Goal: Check status: Check status

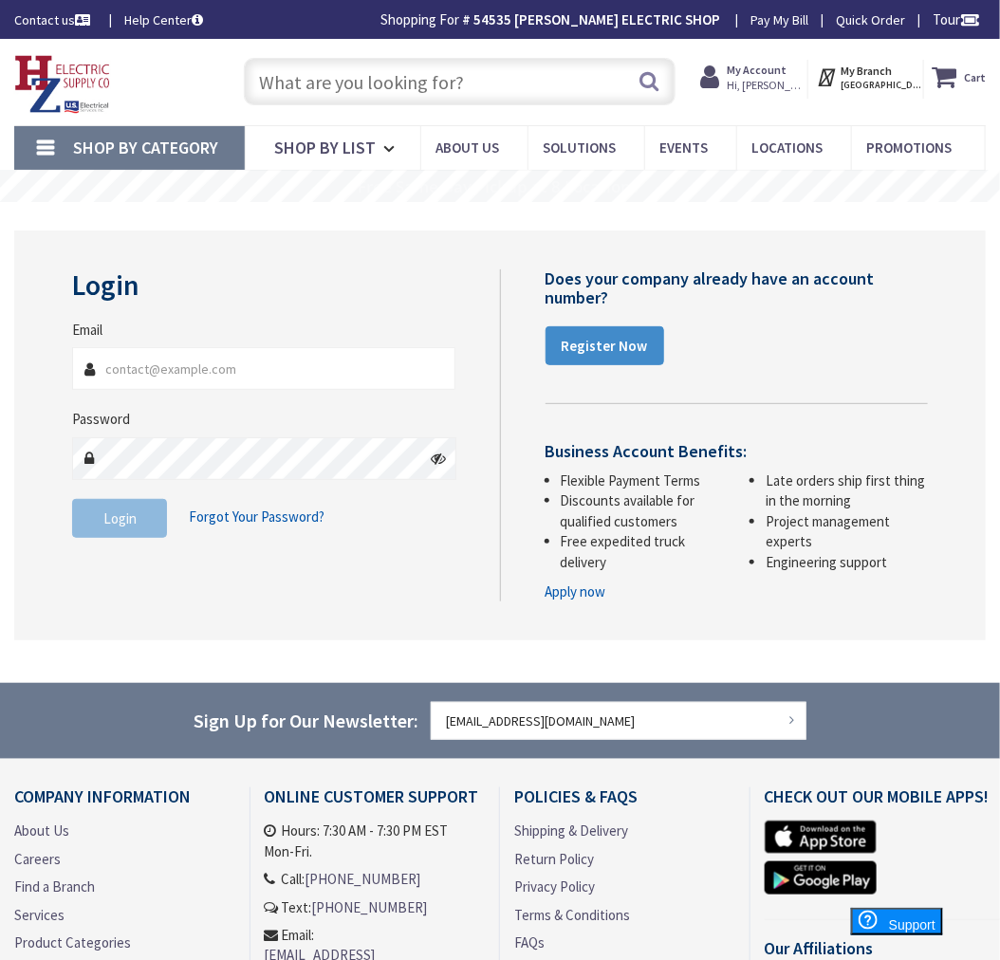
type input "[EMAIL_ADDRESS][DOMAIN_NAME]"
click at [115, 518] on span "Login" at bounding box center [119, 519] width 33 height 18
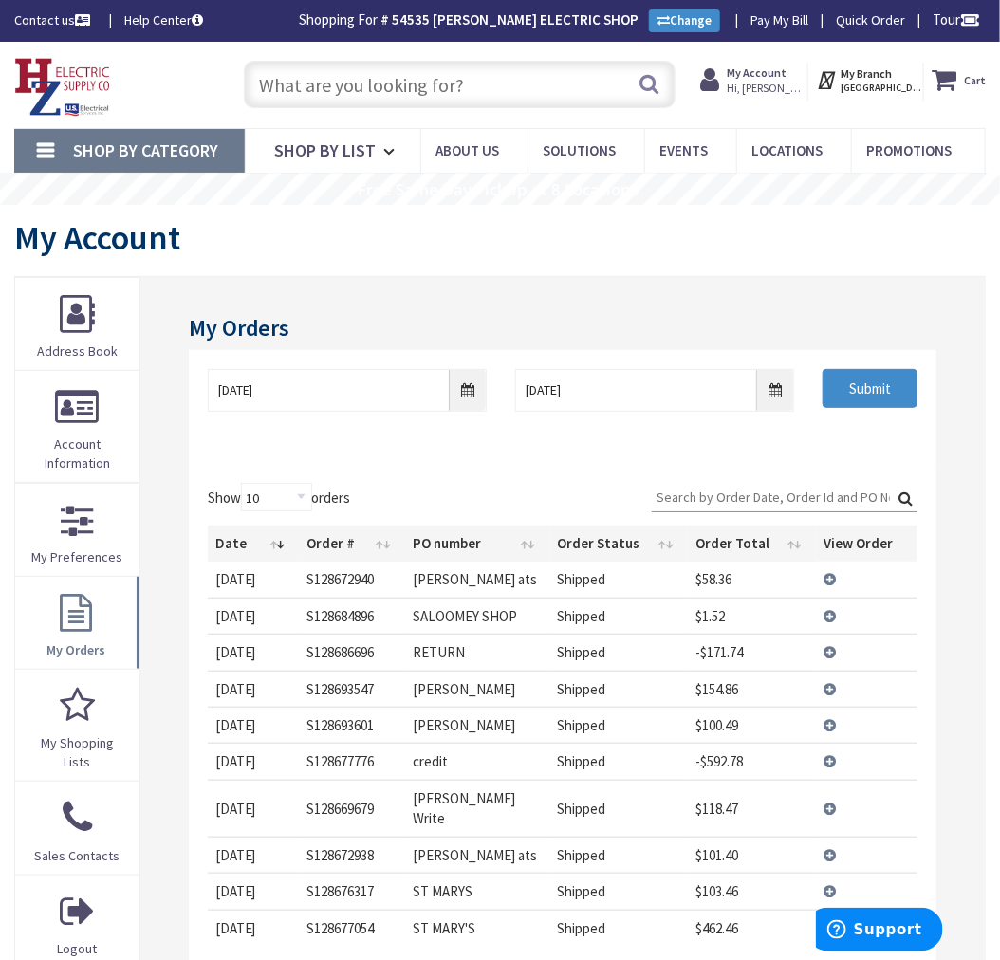
click at [832, 760] on td "View Details" at bounding box center [867, 761] width 102 height 36
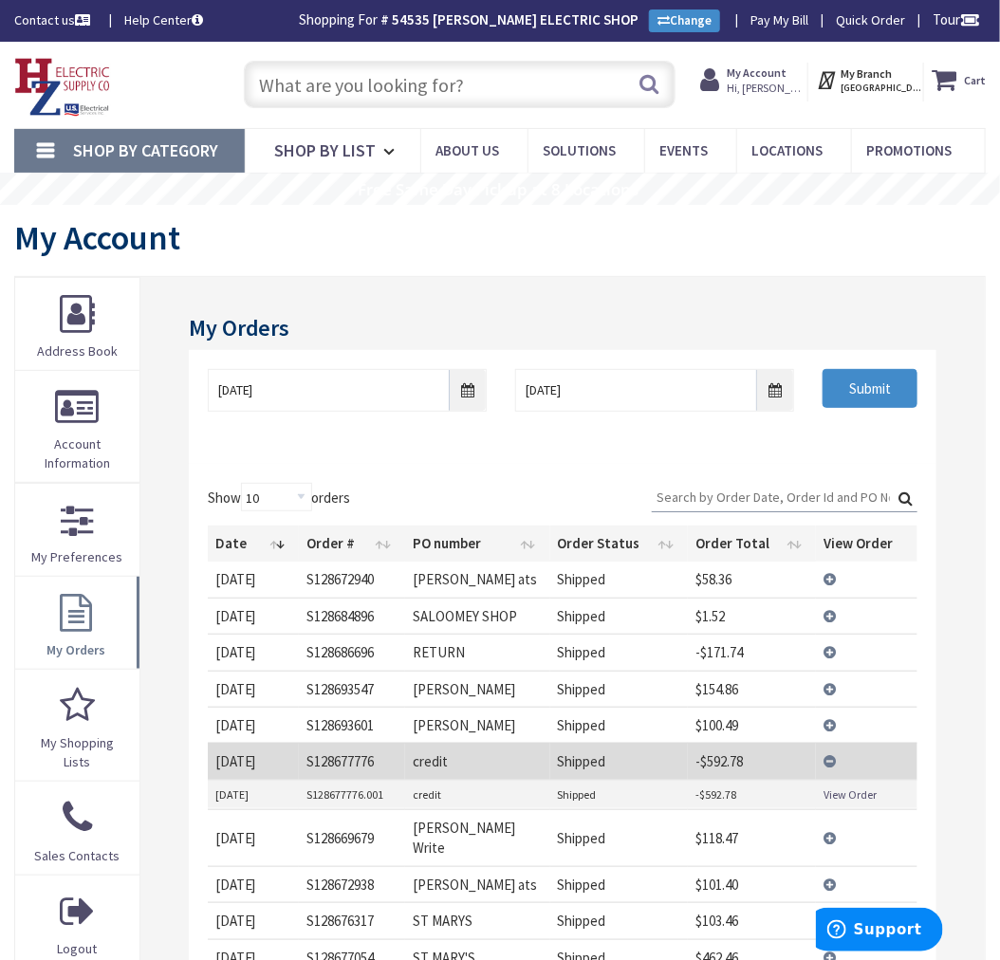
click at [830, 798] on link "View Order" at bounding box center [850, 795] width 53 height 16
click at [831, 757] on td "View Details" at bounding box center [867, 761] width 102 height 36
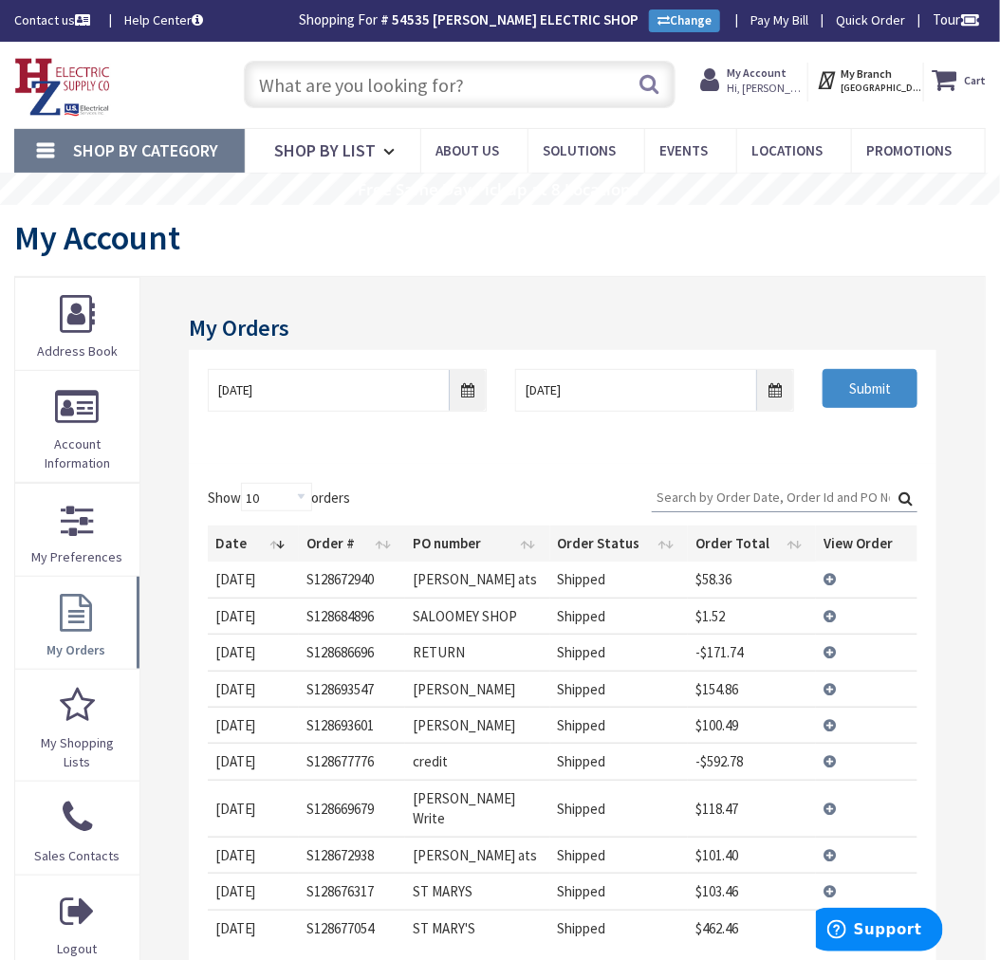
click at [827, 648] on td "View Details" at bounding box center [867, 652] width 102 height 36
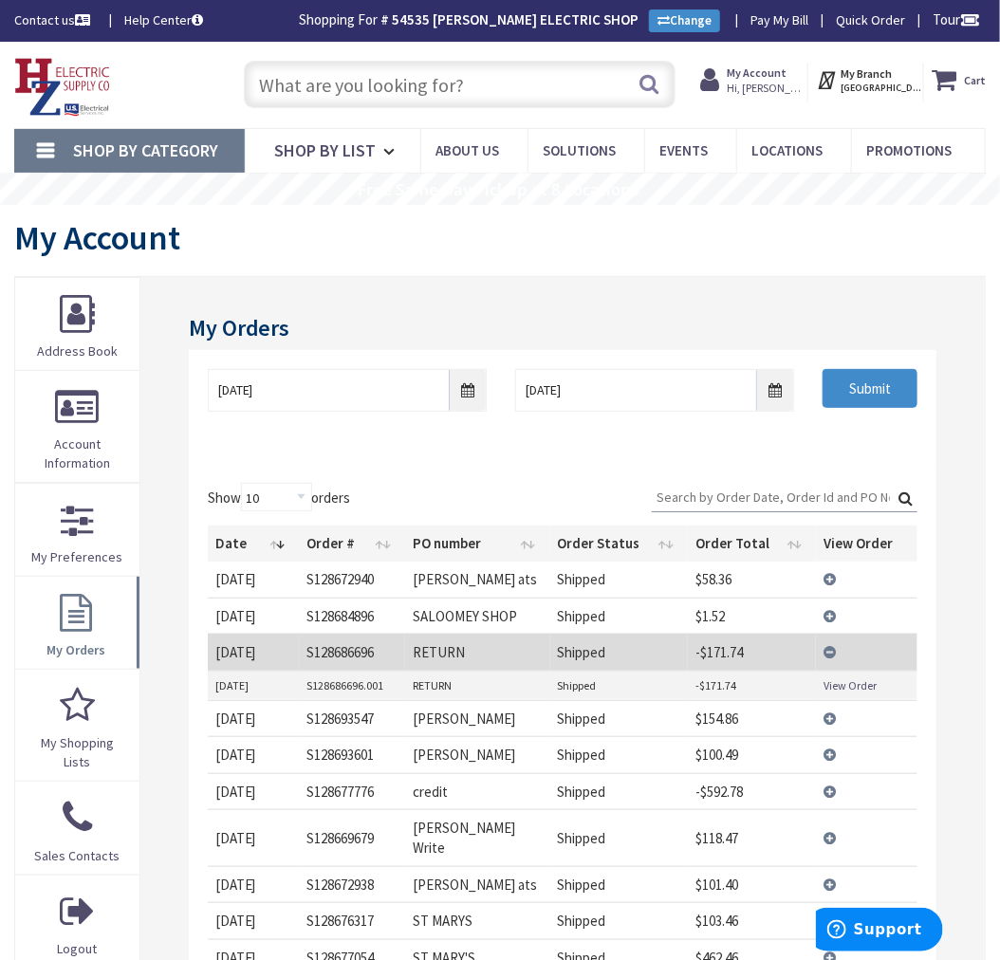
click at [831, 685] on link "View Order" at bounding box center [850, 686] width 53 height 16
click at [828, 651] on td "View Details" at bounding box center [867, 652] width 102 height 36
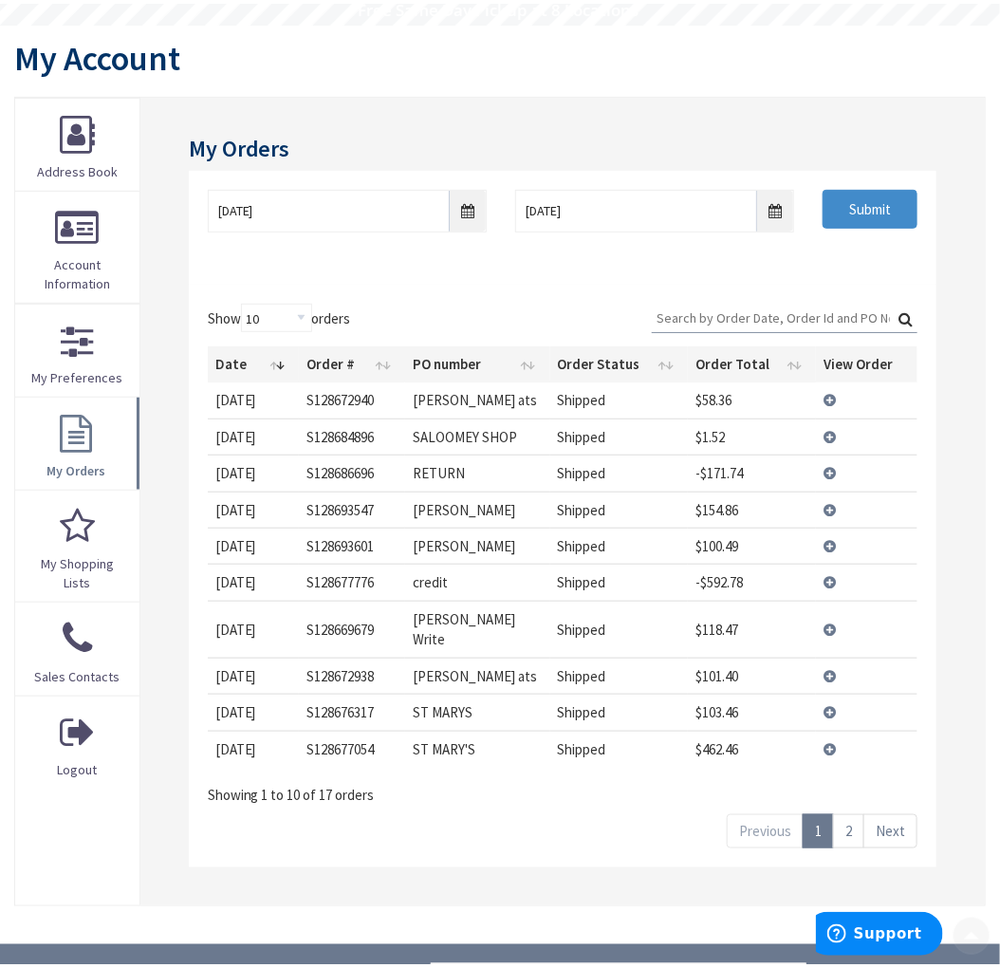
scroll to position [211, 0]
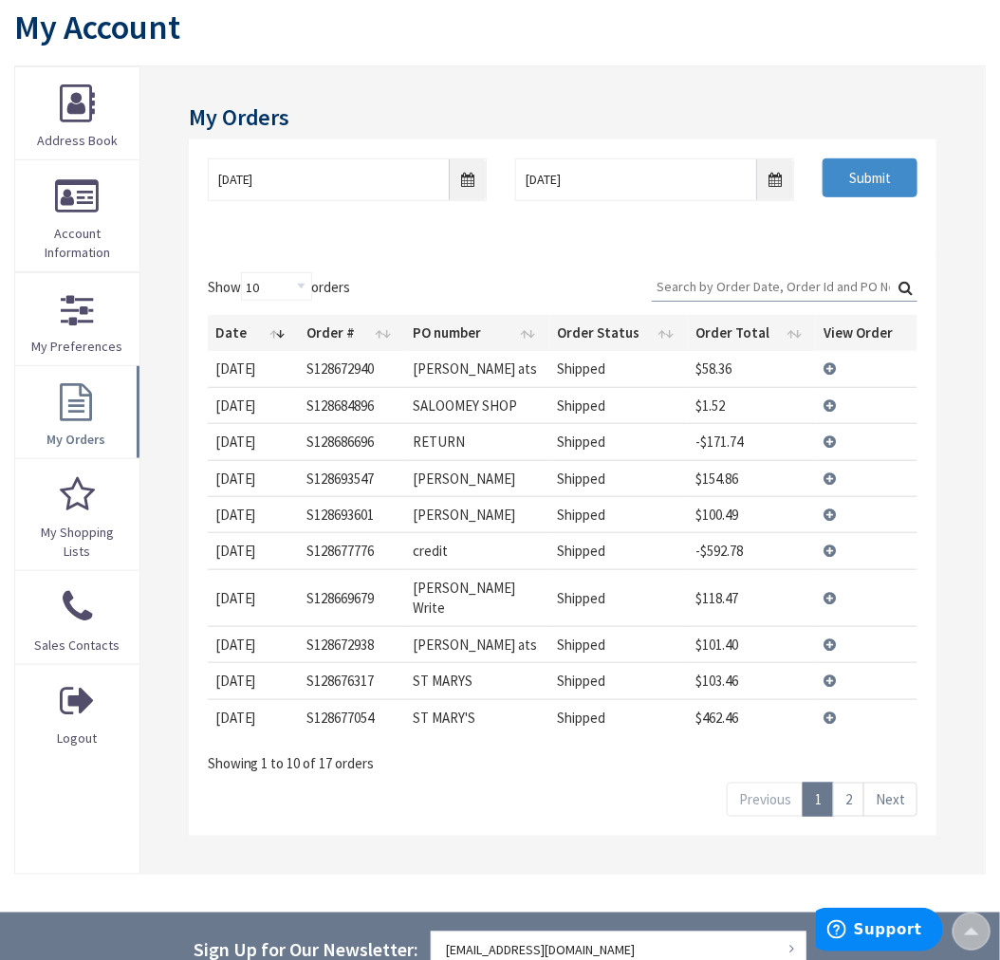
click at [852, 783] on link "2" at bounding box center [848, 799] width 31 height 33
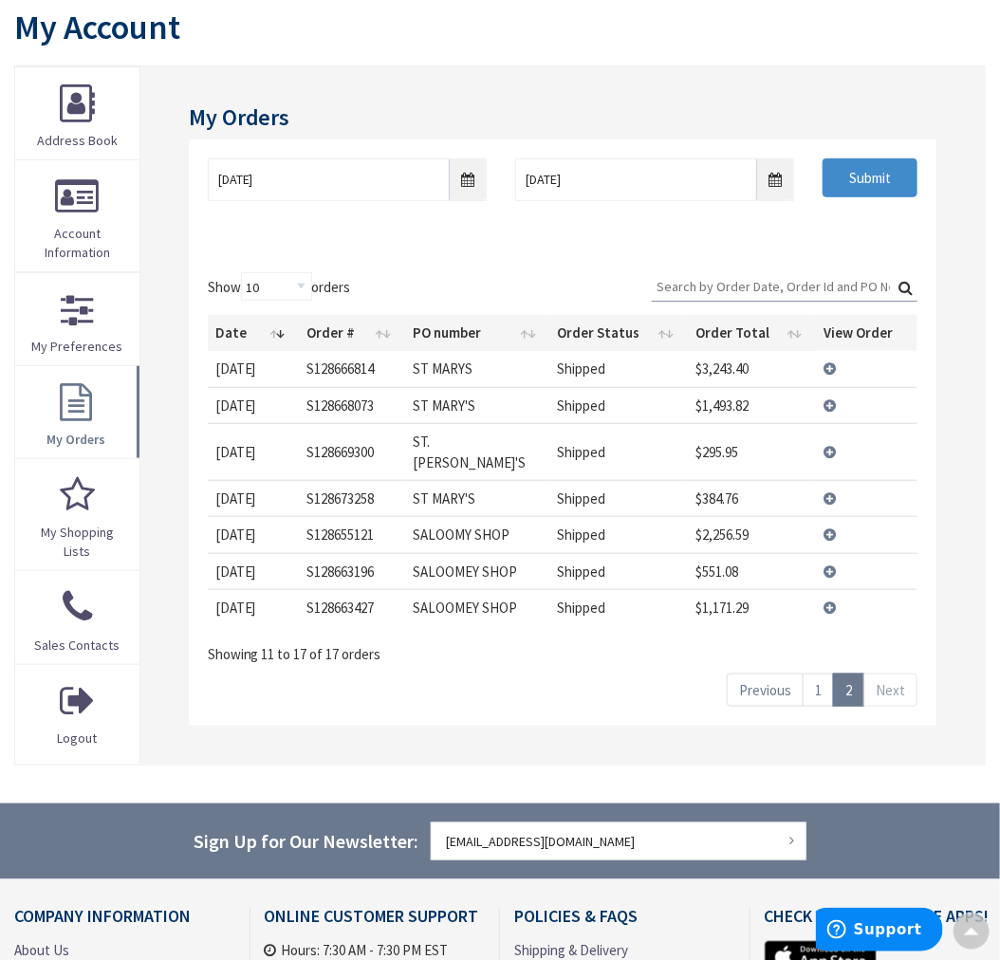
click at [823, 678] on link "1" at bounding box center [818, 690] width 31 height 33
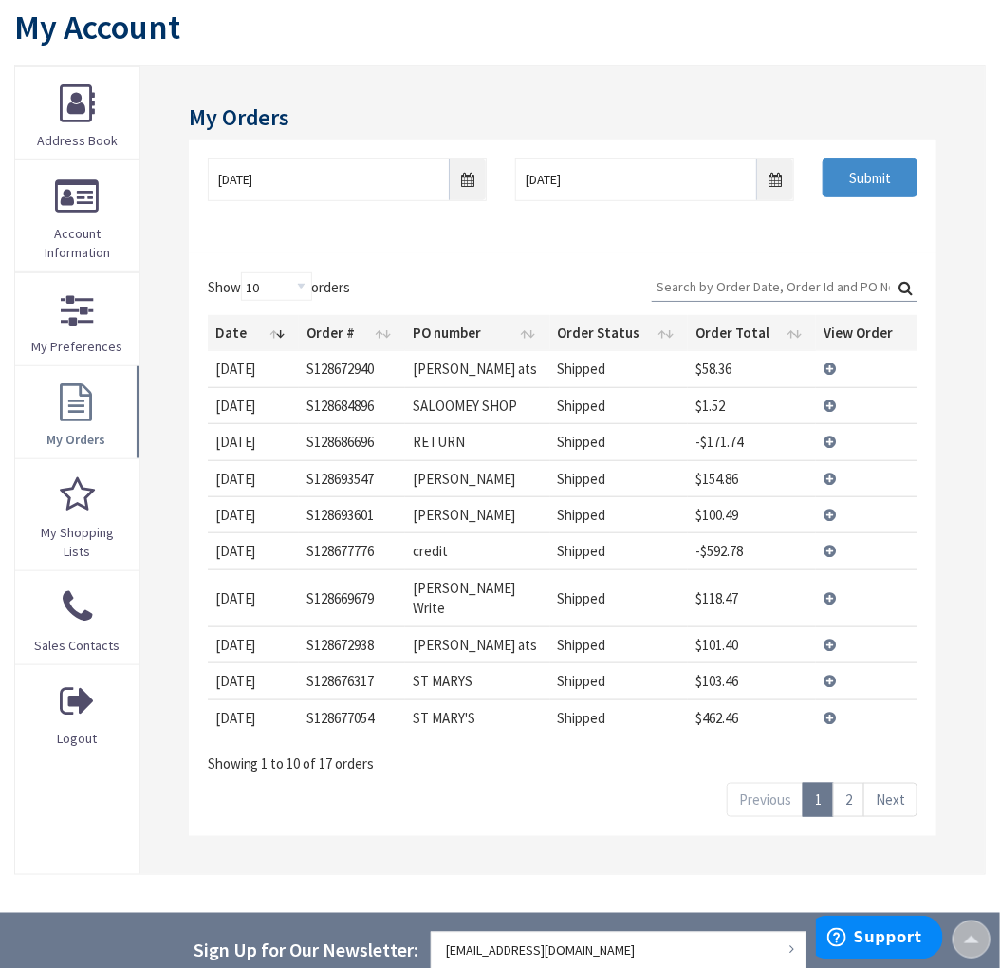
click at [832, 476] on td "View Details" at bounding box center [867, 478] width 102 height 36
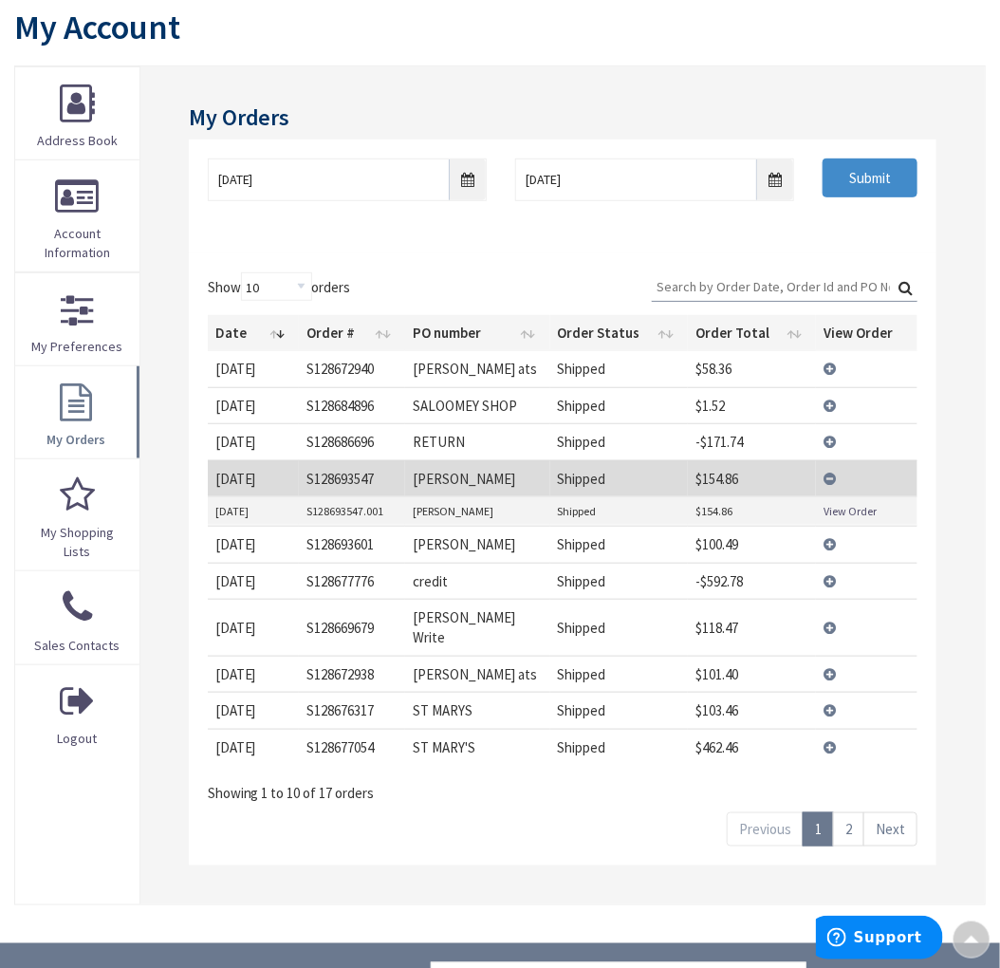
click at [836, 516] on link "View Order" at bounding box center [850, 511] width 53 height 16
click at [829, 475] on td "View Details" at bounding box center [867, 478] width 102 height 36
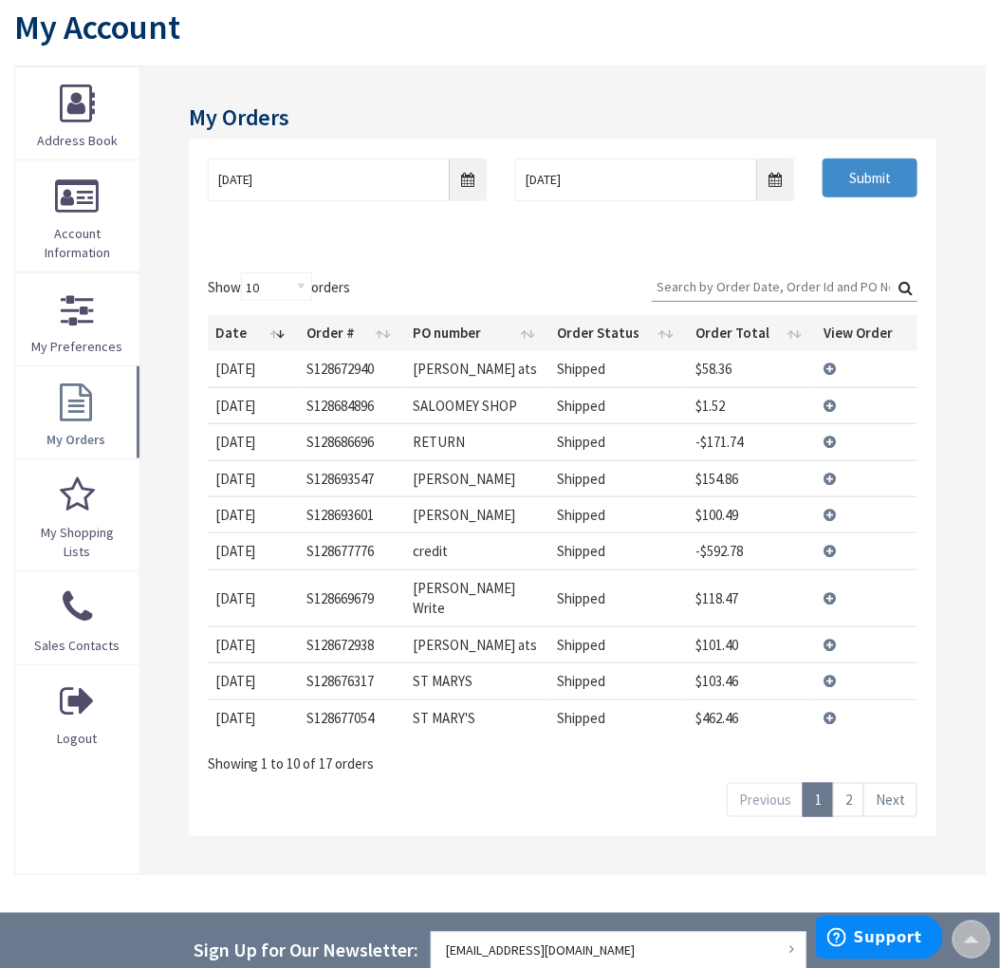
scroll to position [0, 0]
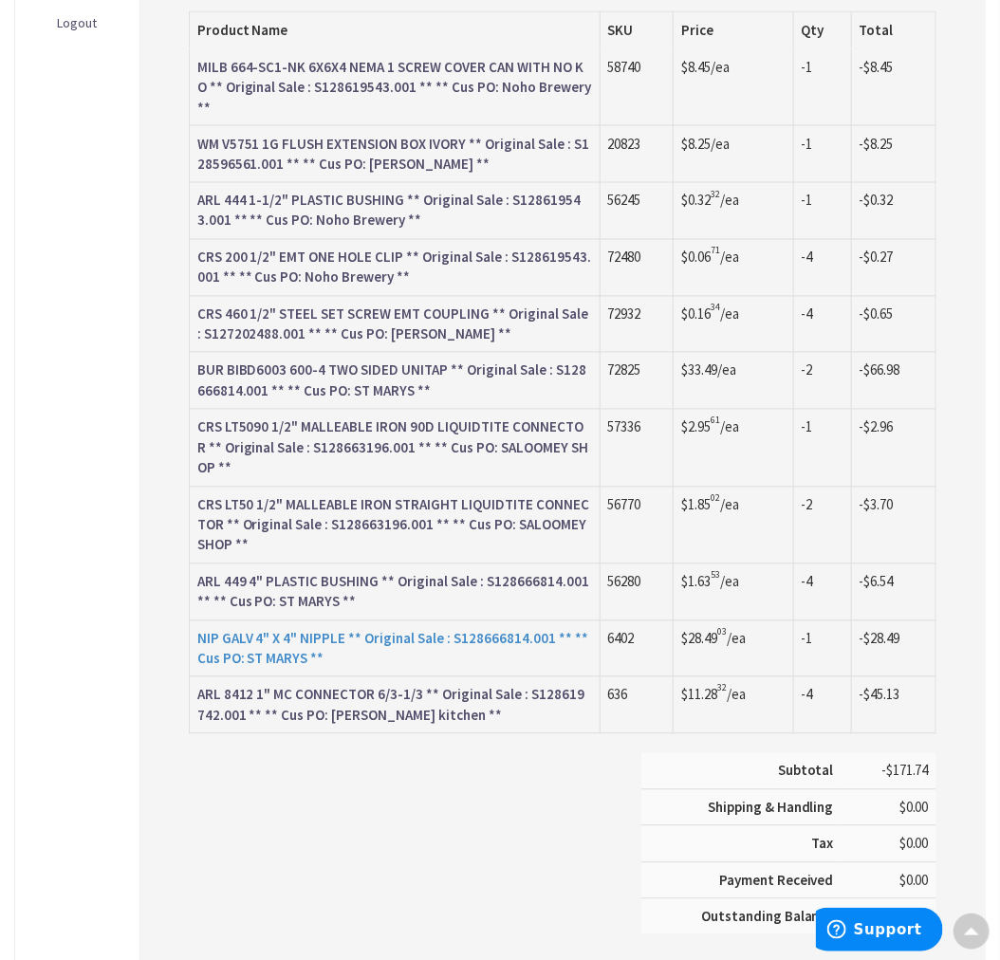
scroll to position [951, 0]
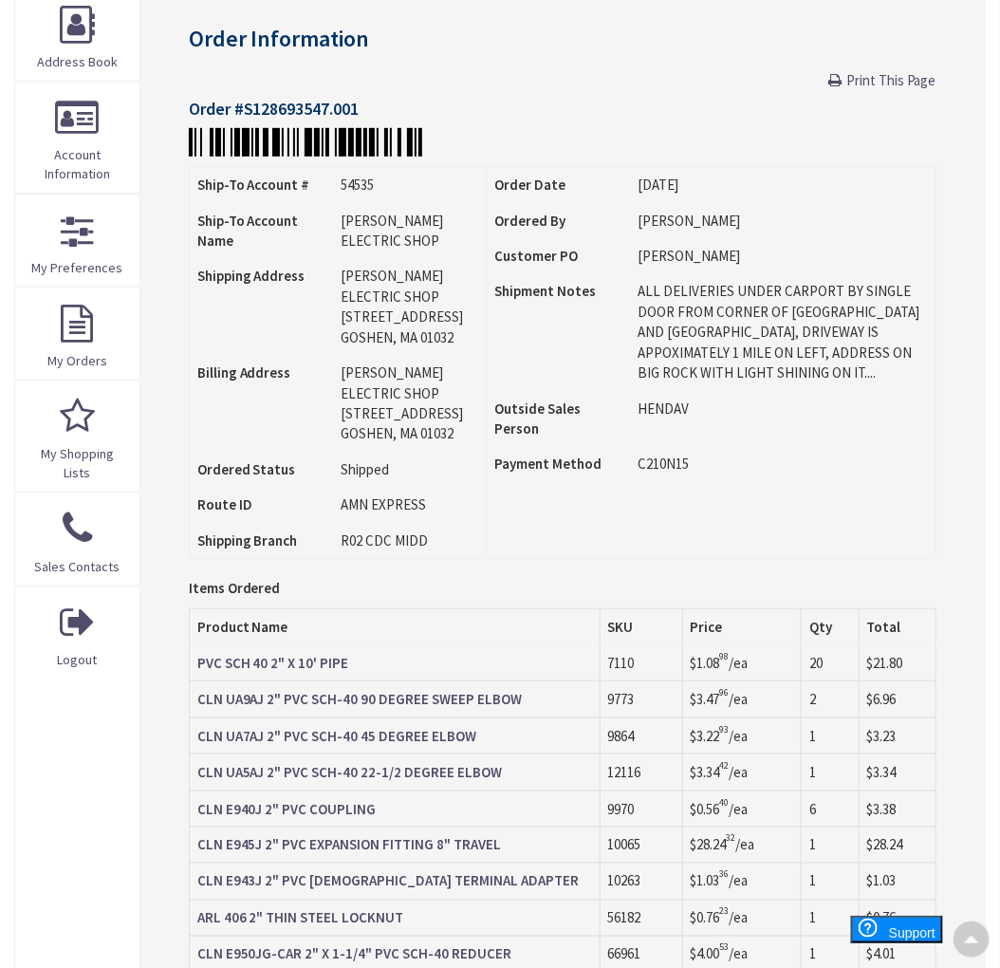
scroll to position [318, 0]
